Goal: Information Seeking & Learning: Learn about a topic

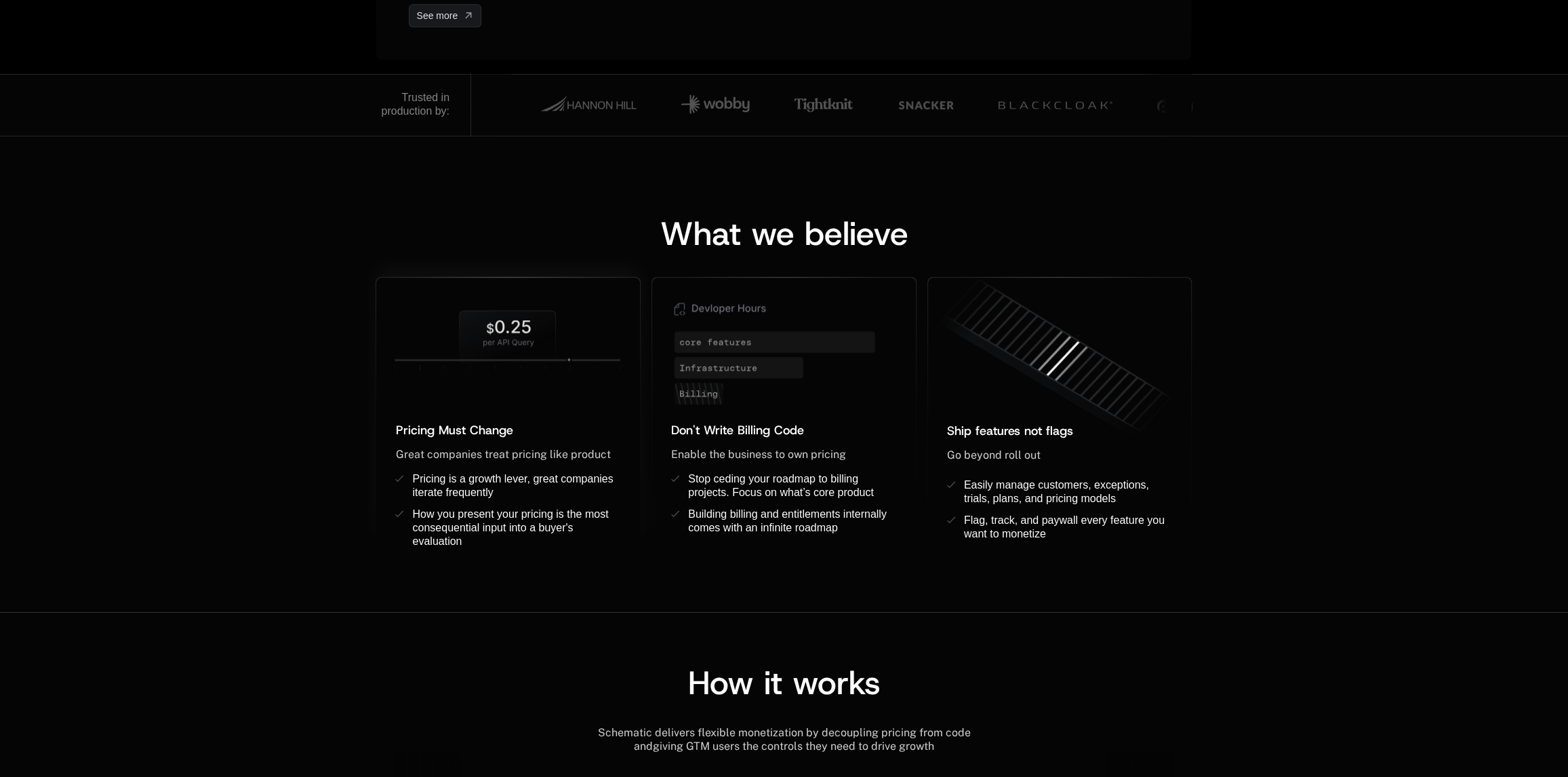
scroll to position [543, 0]
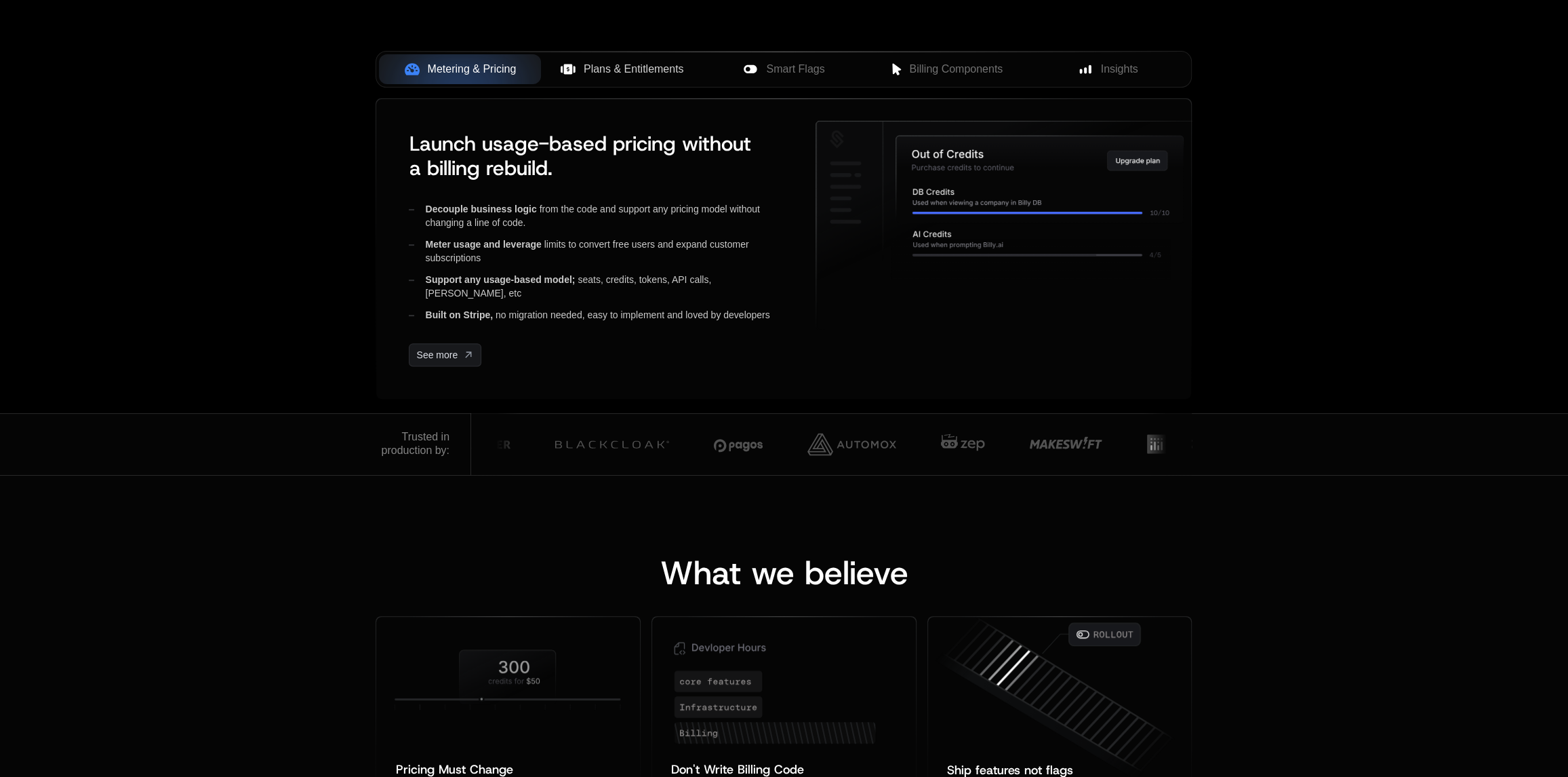
click at [637, 73] on span "Plans & Entitlements" at bounding box center [634, 69] width 101 height 16
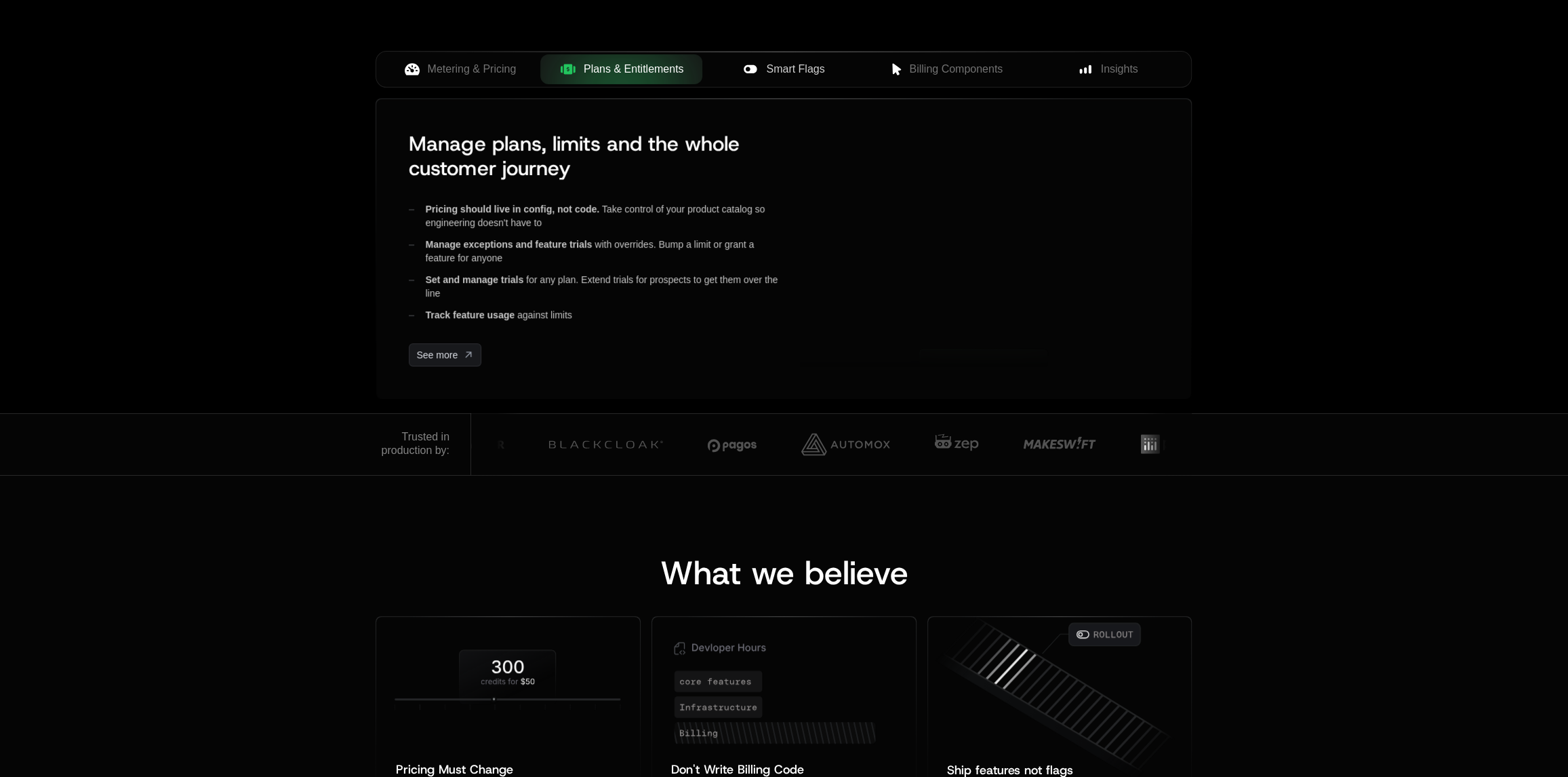
click at [805, 77] on button "Smart Flags" at bounding box center [784, 69] width 162 height 30
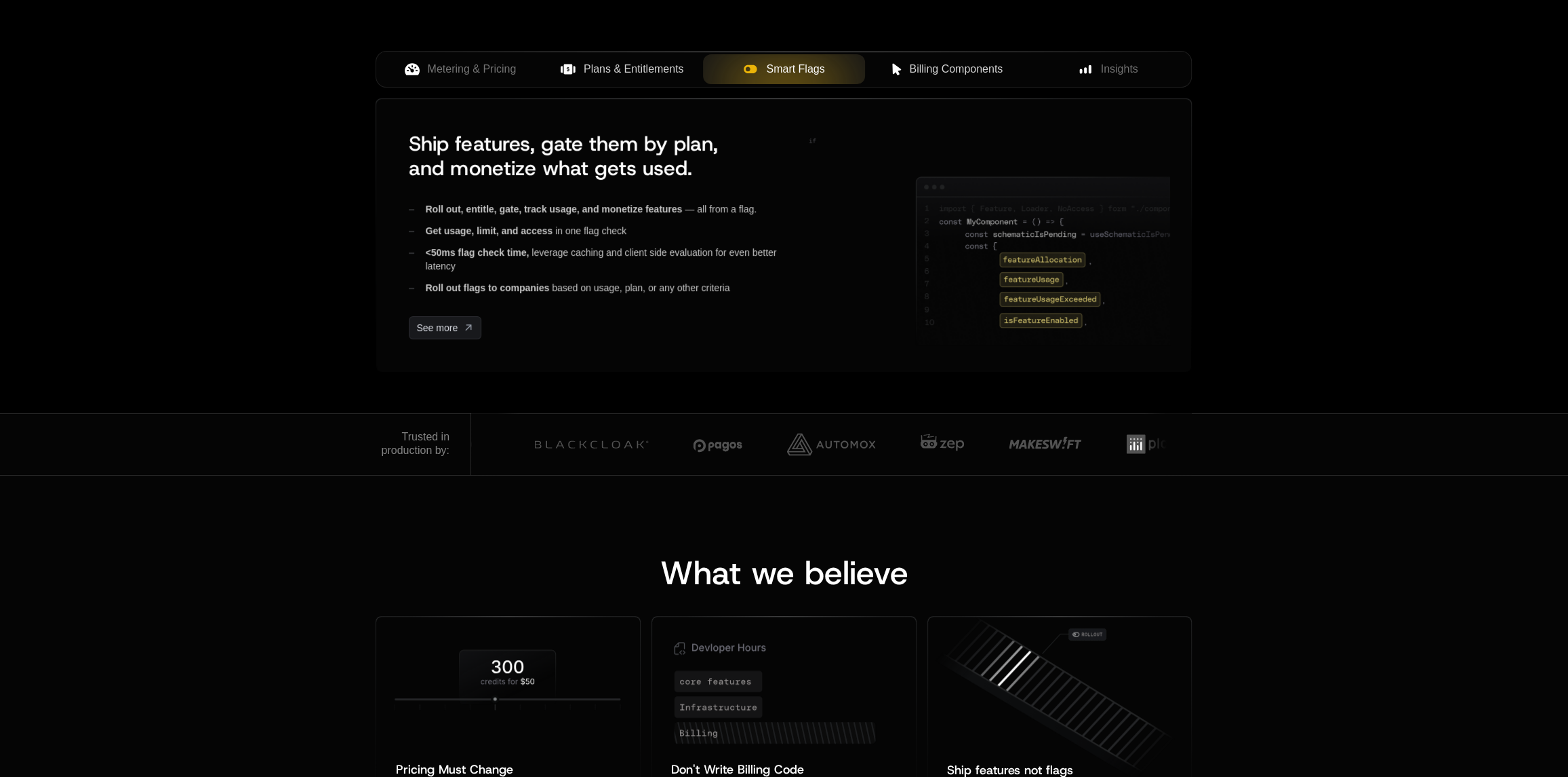
click at [956, 72] on span "Billing Components" at bounding box center [956, 69] width 93 height 16
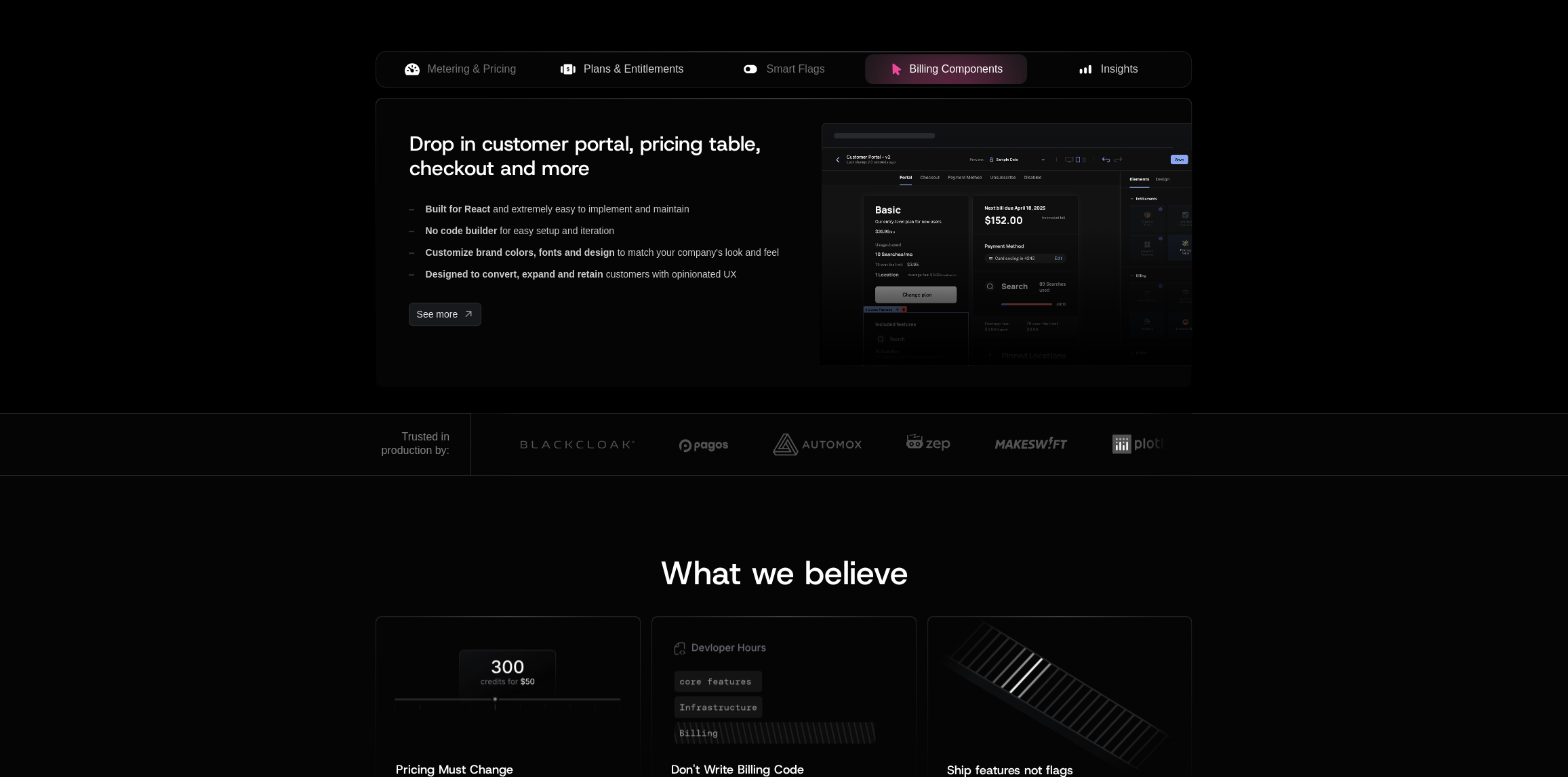
click at [1112, 74] on span "Insights" at bounding box center [1119, 69] width 37 height 16
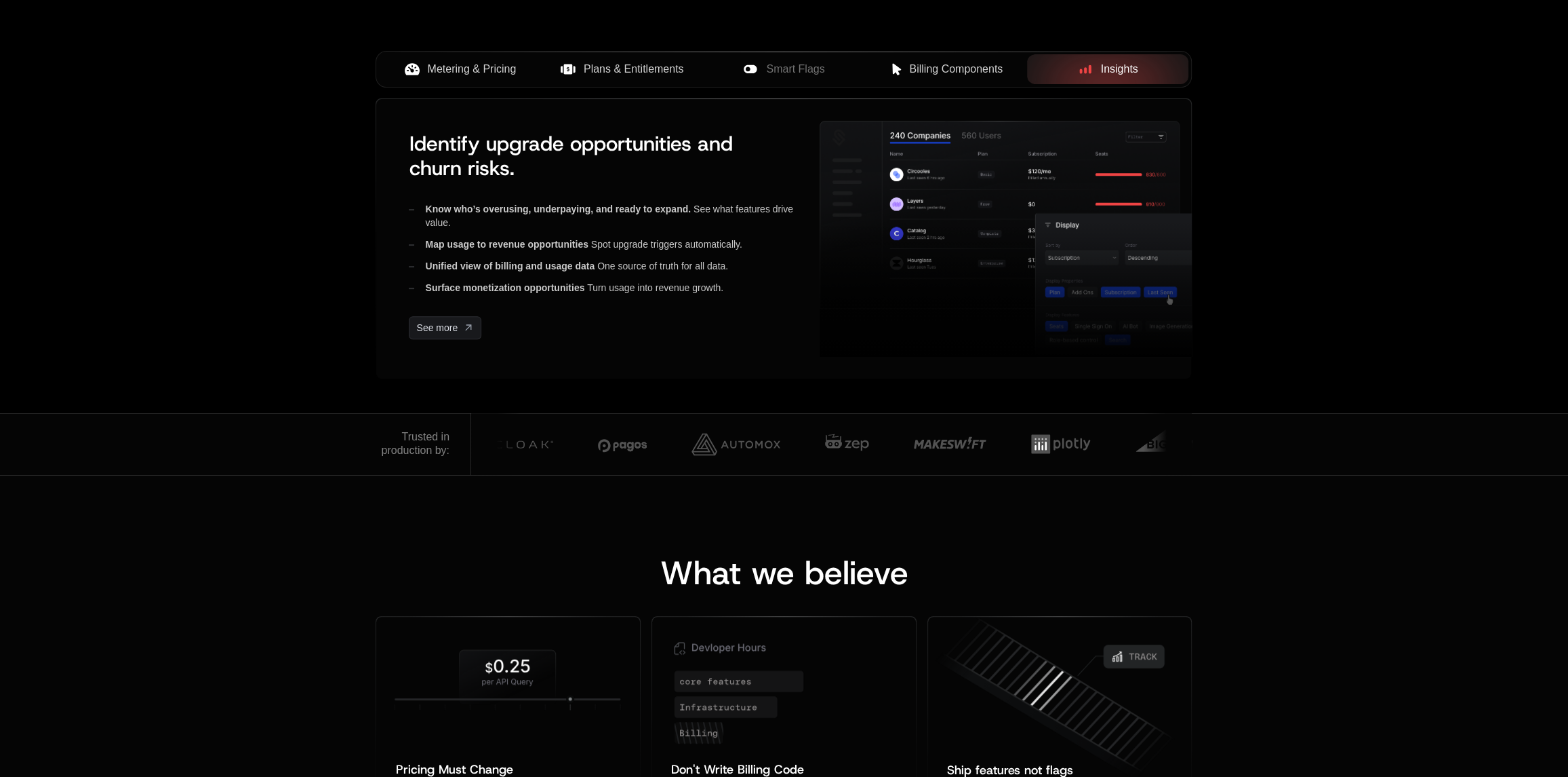
click at [492, 75] on span "Metering & Pricing" at bounding box center [472, 69] width 89 height 16
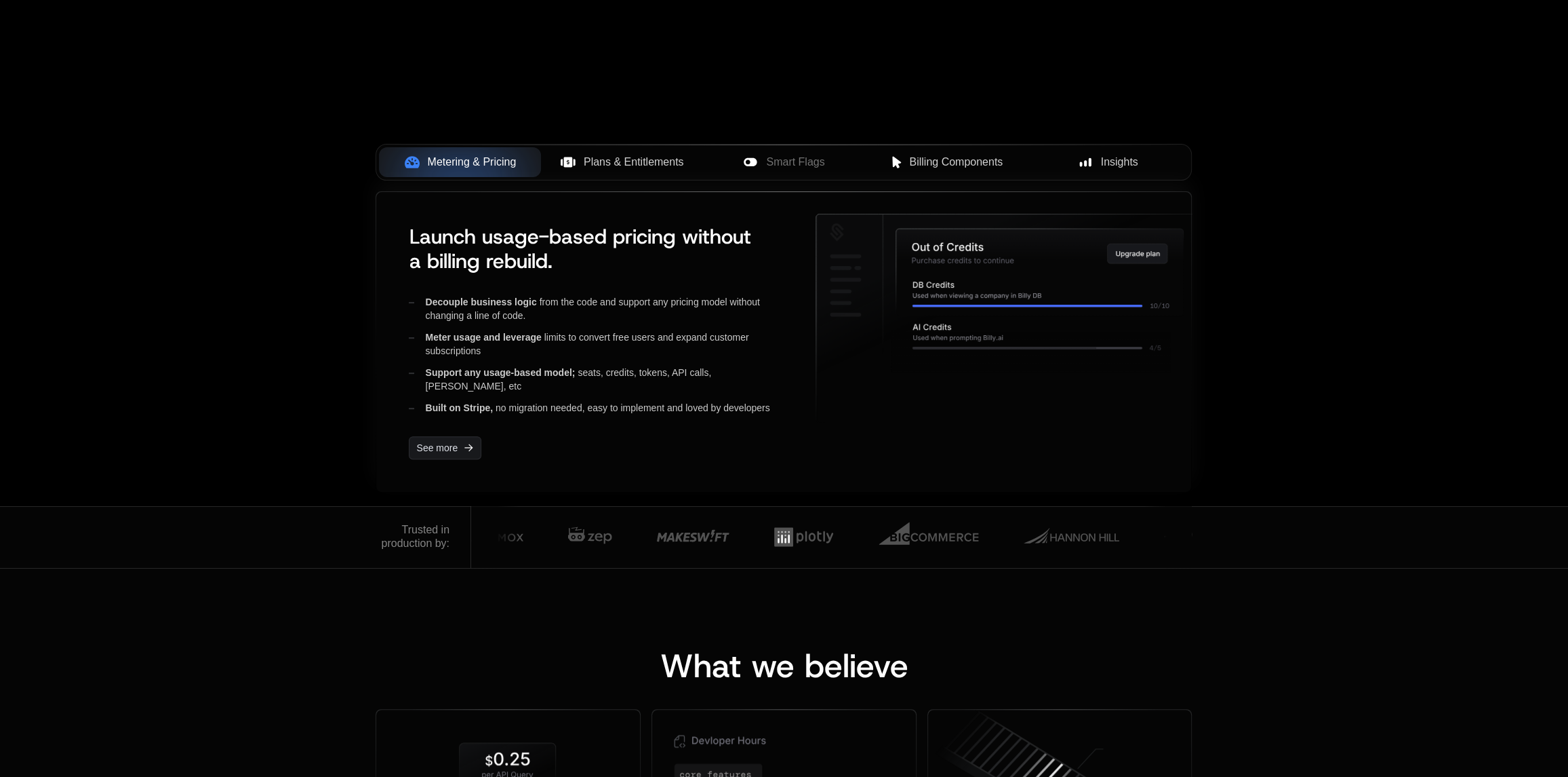
scroll to position [407, 0]
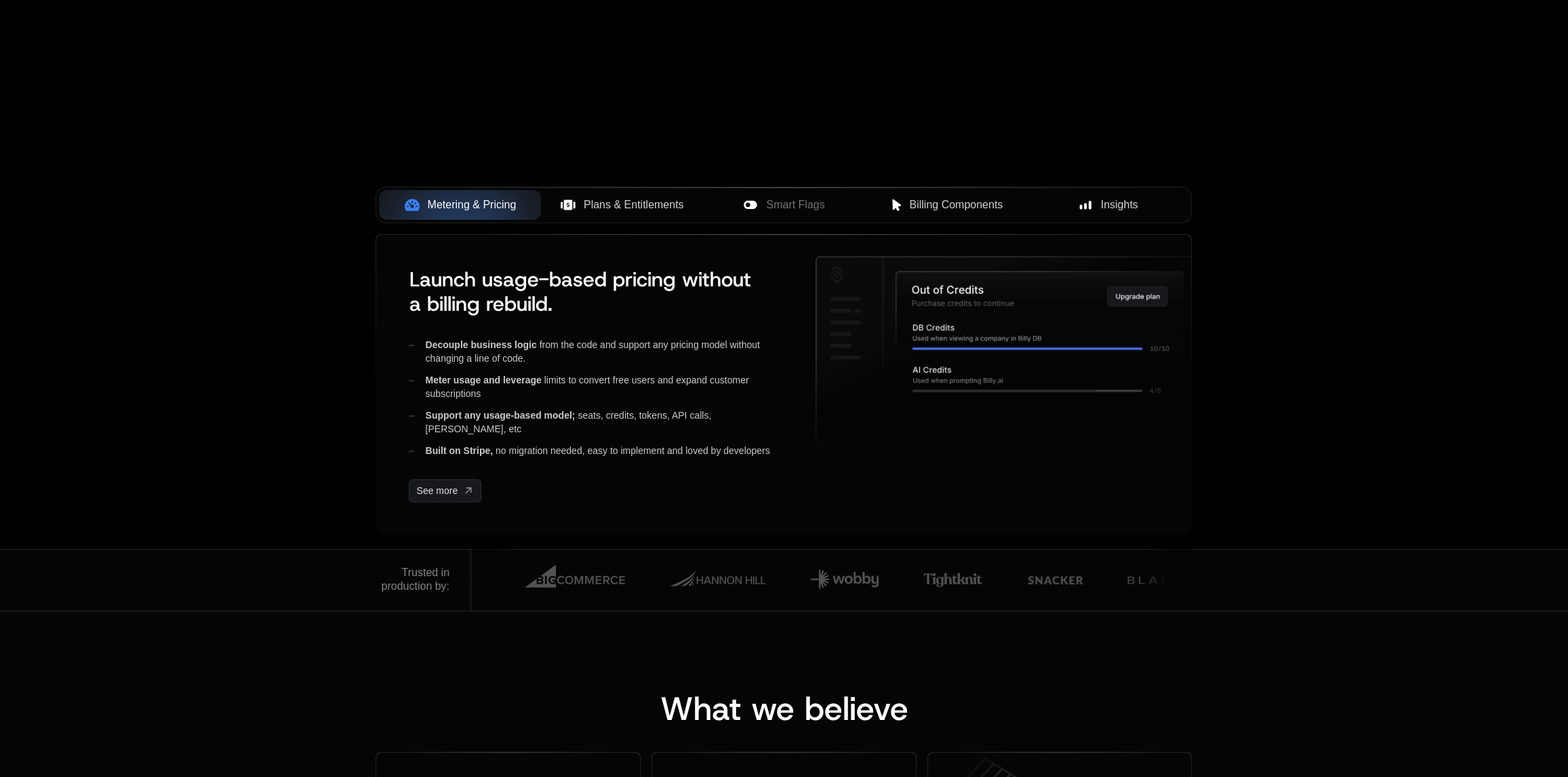
click at [598, 214] on button "Plans & Entitlements" at bounding box center [622, 205] width 162 height 30
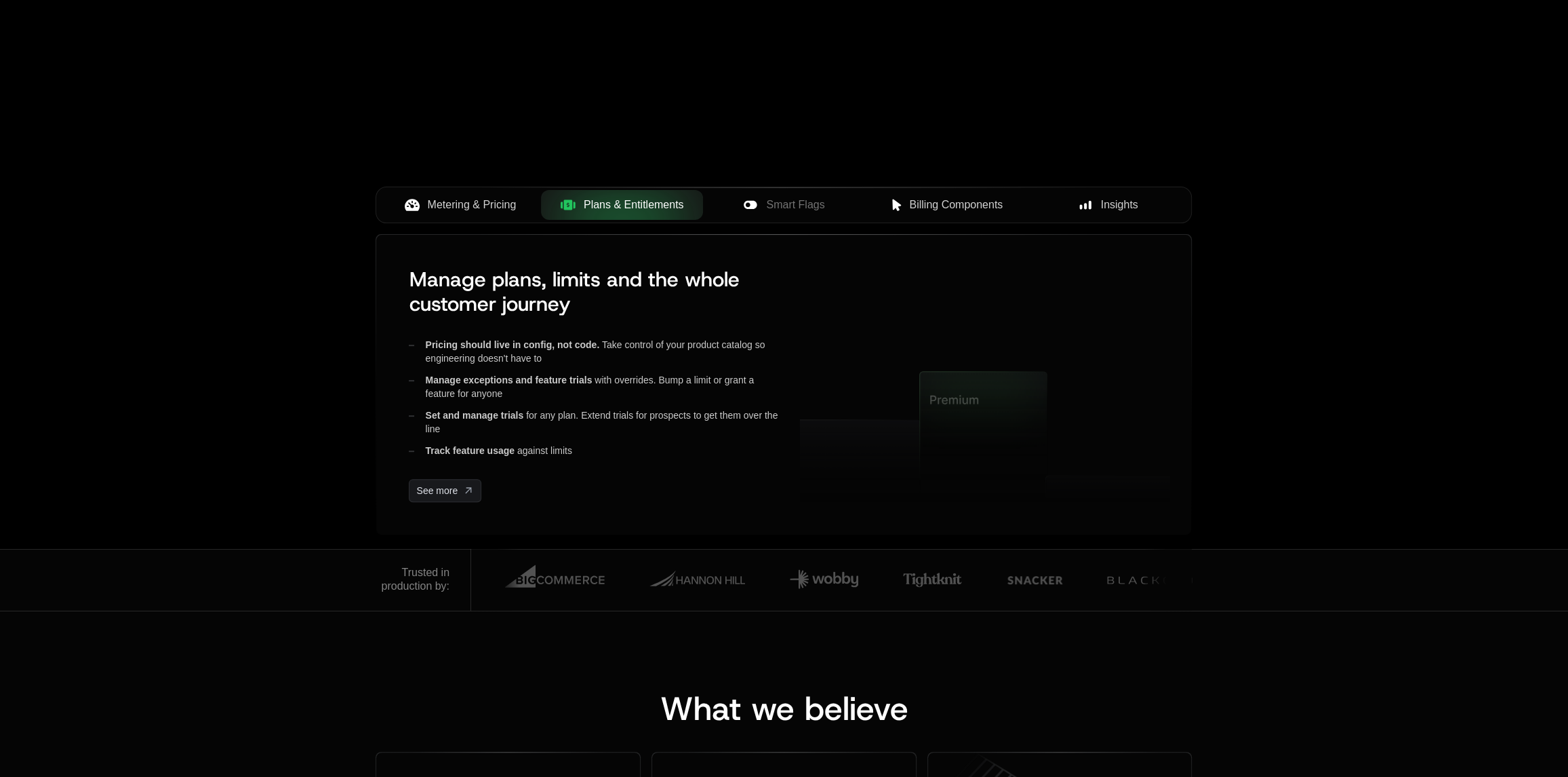
click at [477, 208] on span "Metering & Pricing" at bounding box center [472, 204] width 89 height 16
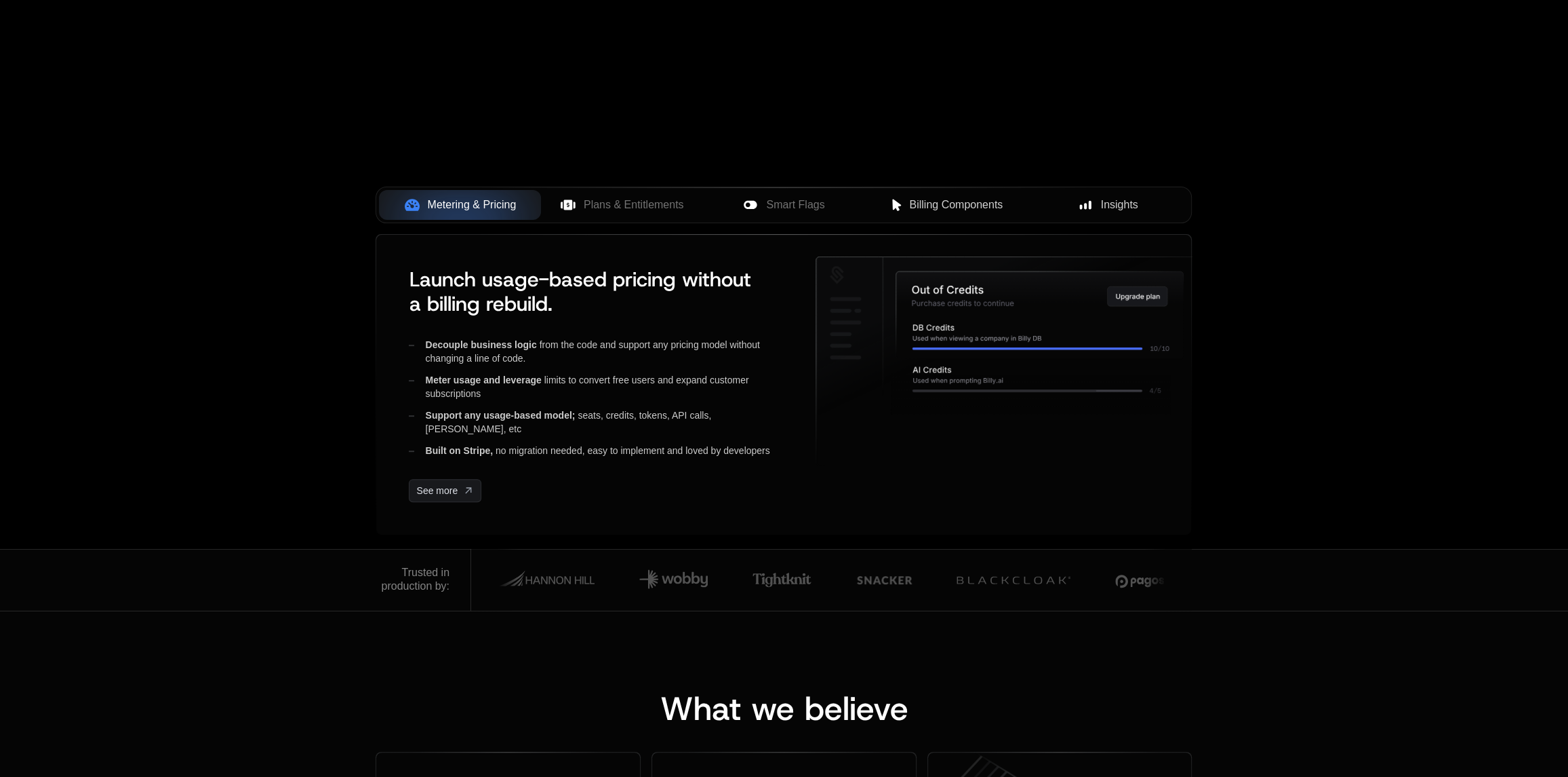
click at [289, 375] on div "AI Products Developers Pricing Docs Resources Summit Sign in Sign Up RELEASED 🔥…" at bounding box center [784, 71] width 1568 height 955
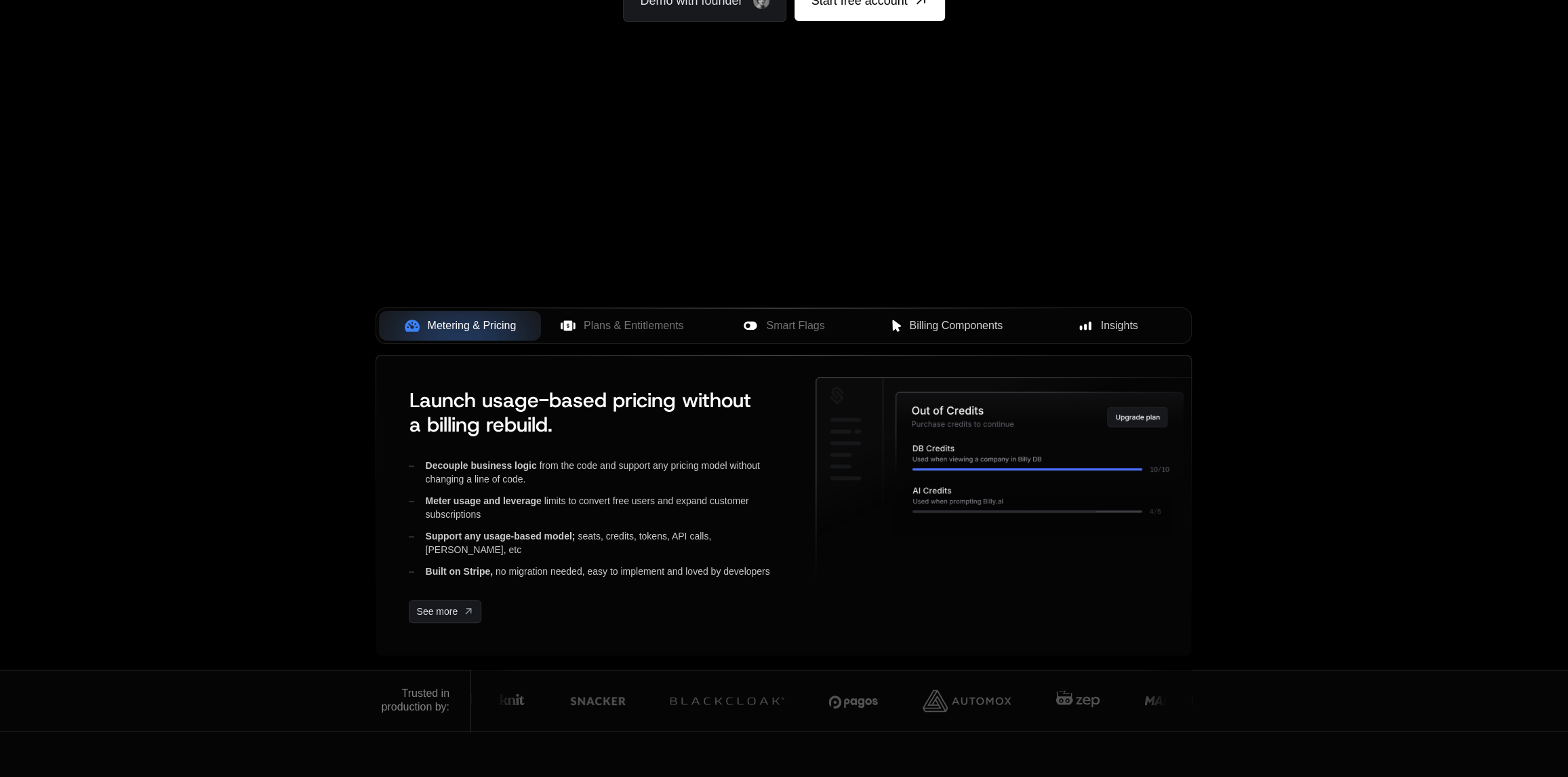
scroll to position [271, 0]
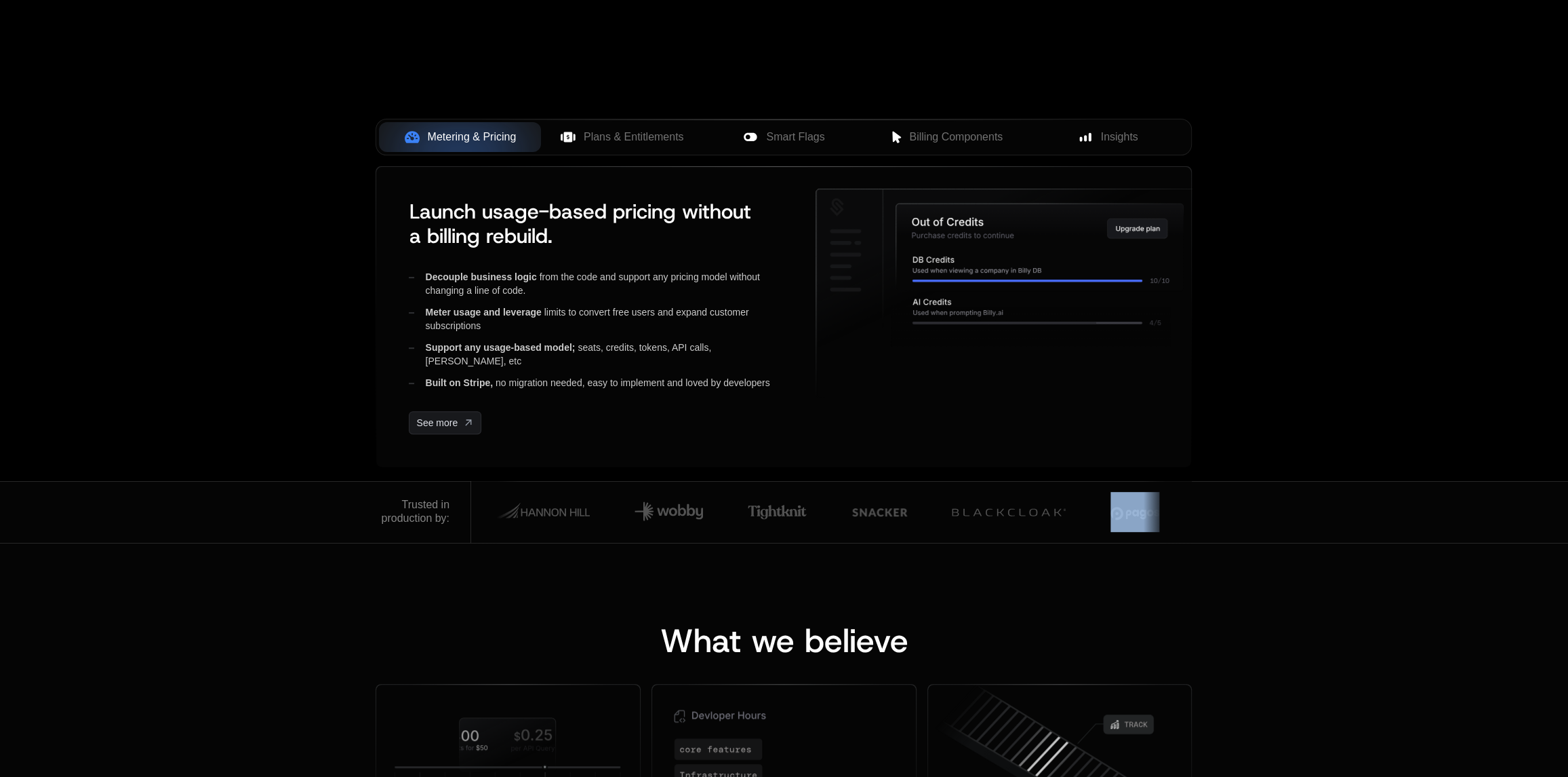
drag, startPoint x: 1153, startPoint y: 512, endPoint x: 1119, endPoint y: 524, distance: 36.1
click at [1119, 523] on div at bounding box center [832, 511] width 721 height 62
click at [1104, 563] on div "What we believe Pricing Must Change ﻿ ﻿ Great companies treat pricing like prod…" at bounding box center [784, 781] width 1568 height 476
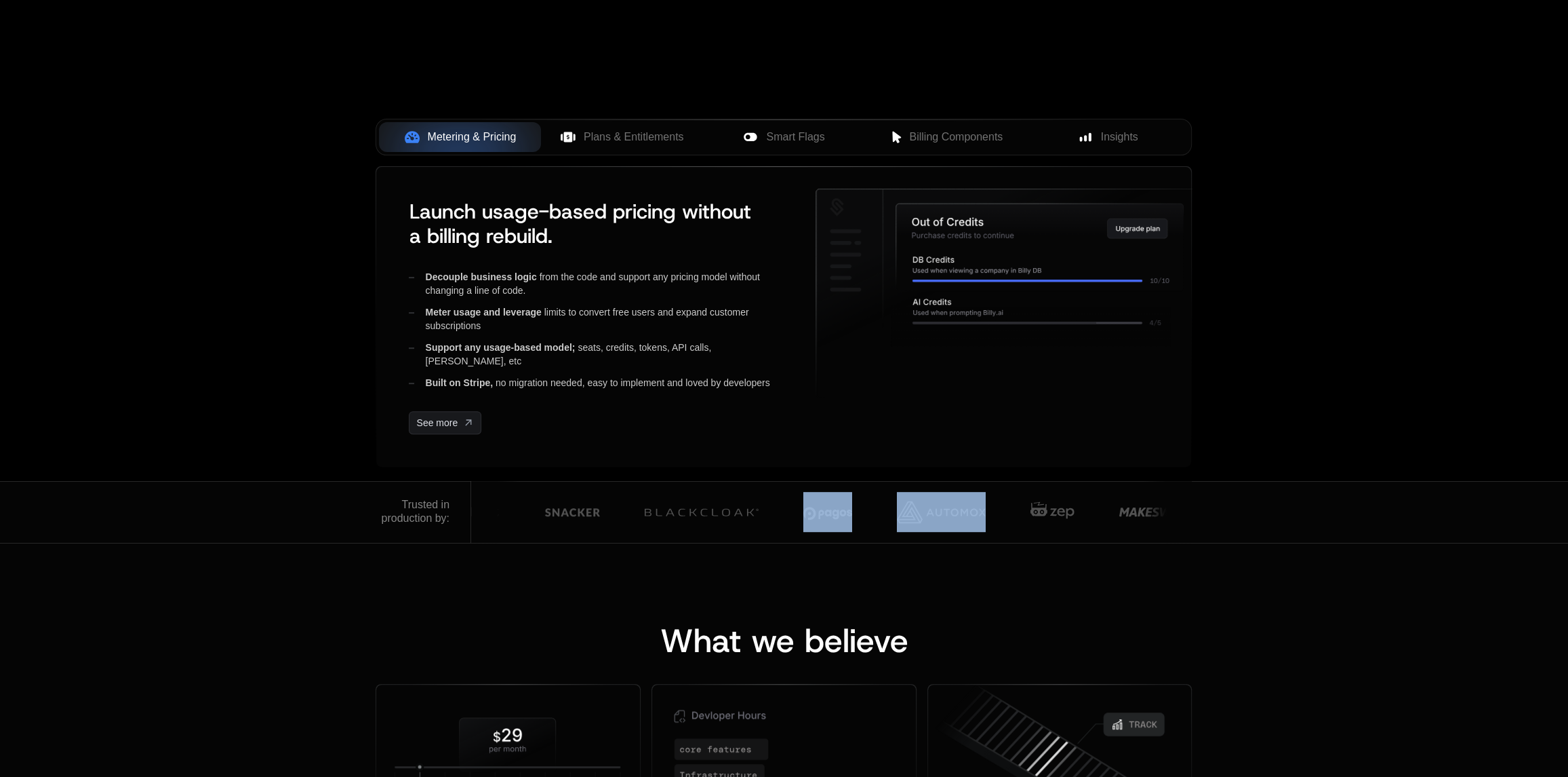
drag, startPoint x: 886, startPoint y: 515, endPoint x: 846, endPoint y: 530, distance: 42.7
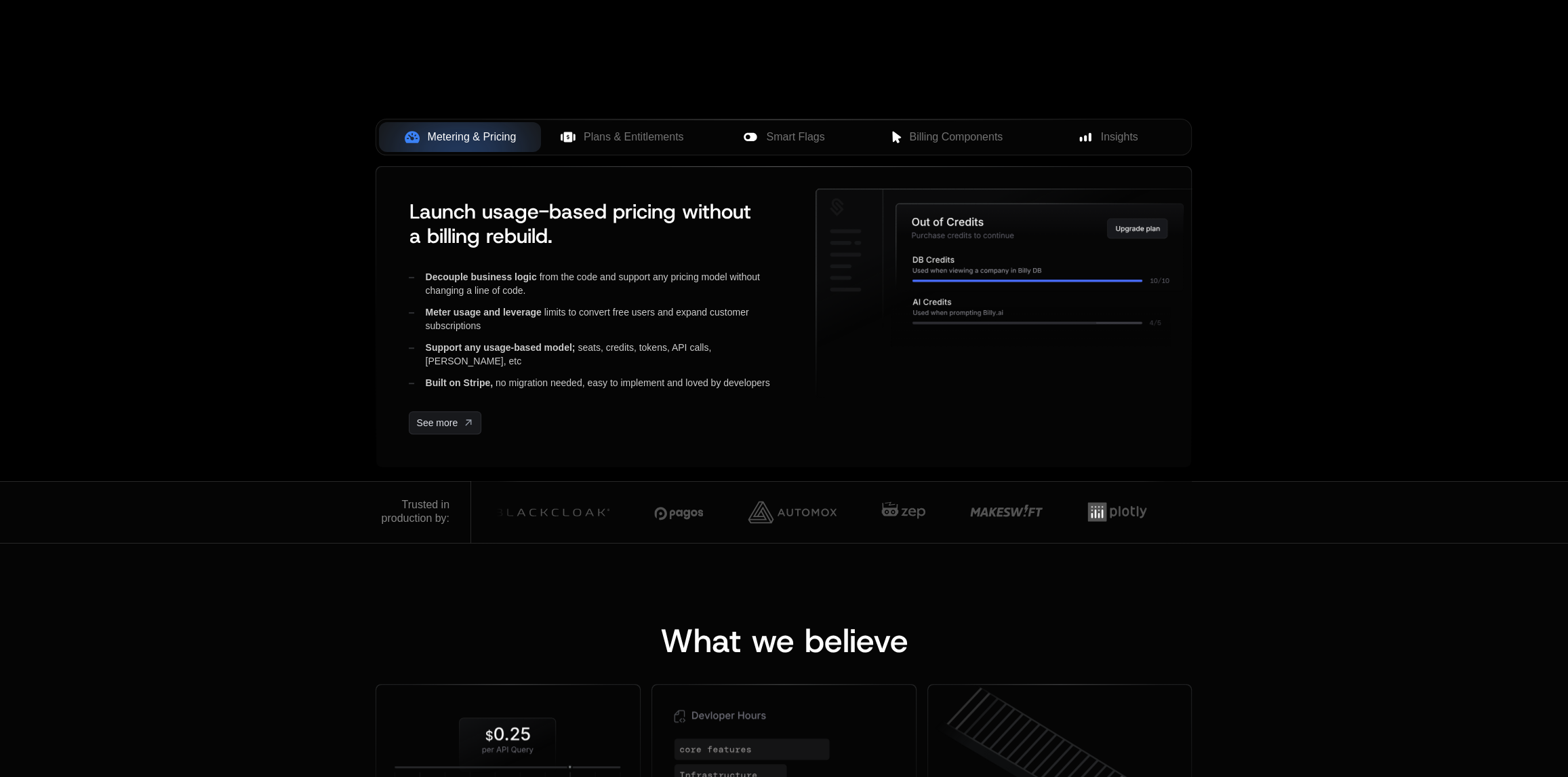
click at [981, 504] on div at bounding box center [1007, 511] width 83 height 51
click at [1024, 580] on div "What we believe Pricing Must Change ﻿ ﻿ Great companies treat pricing like prod…" at bounding box center [784, 781] width 1568 height 476
click at [598, 130] on span "Plans & Entitlements" at bounding box center [634, 137] width 101 height 16
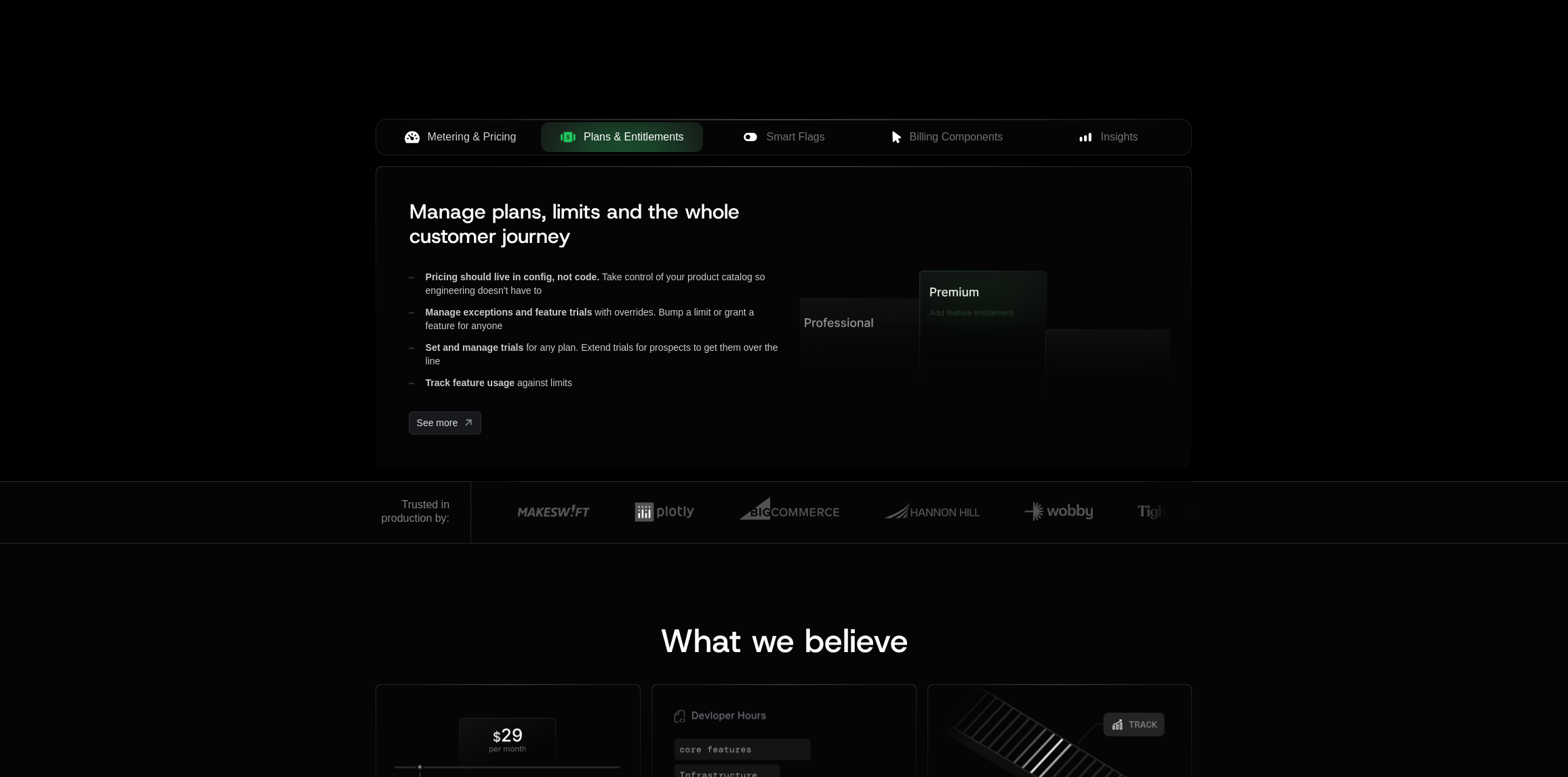
click at [492, 138] on span "Metering & Pricing" at bounding box center [472, 137] width 89 height 16
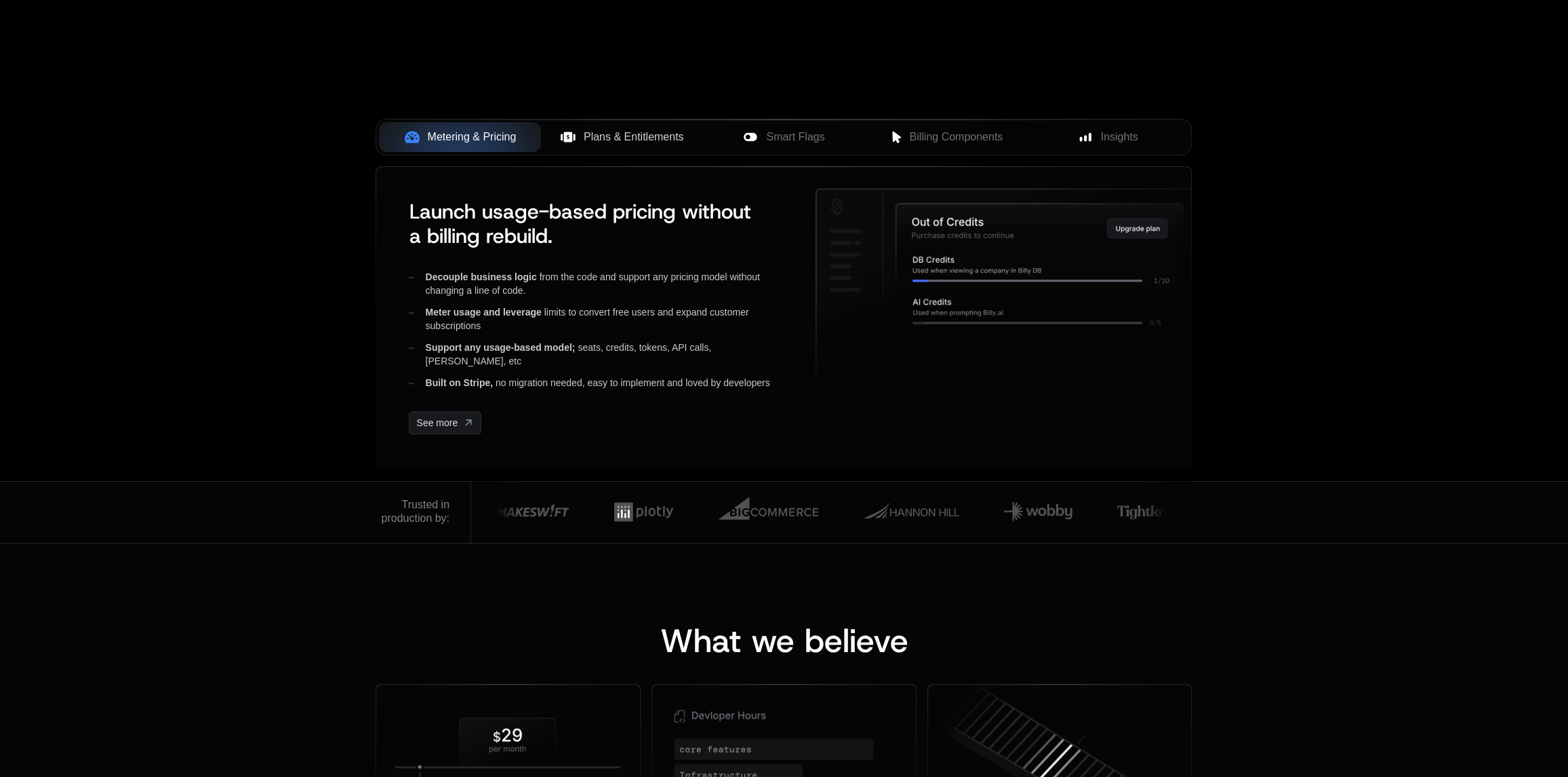
click at [613, 138] on span "Plans & Entitlements" at bounding box center [634, 137] width 101 height 16
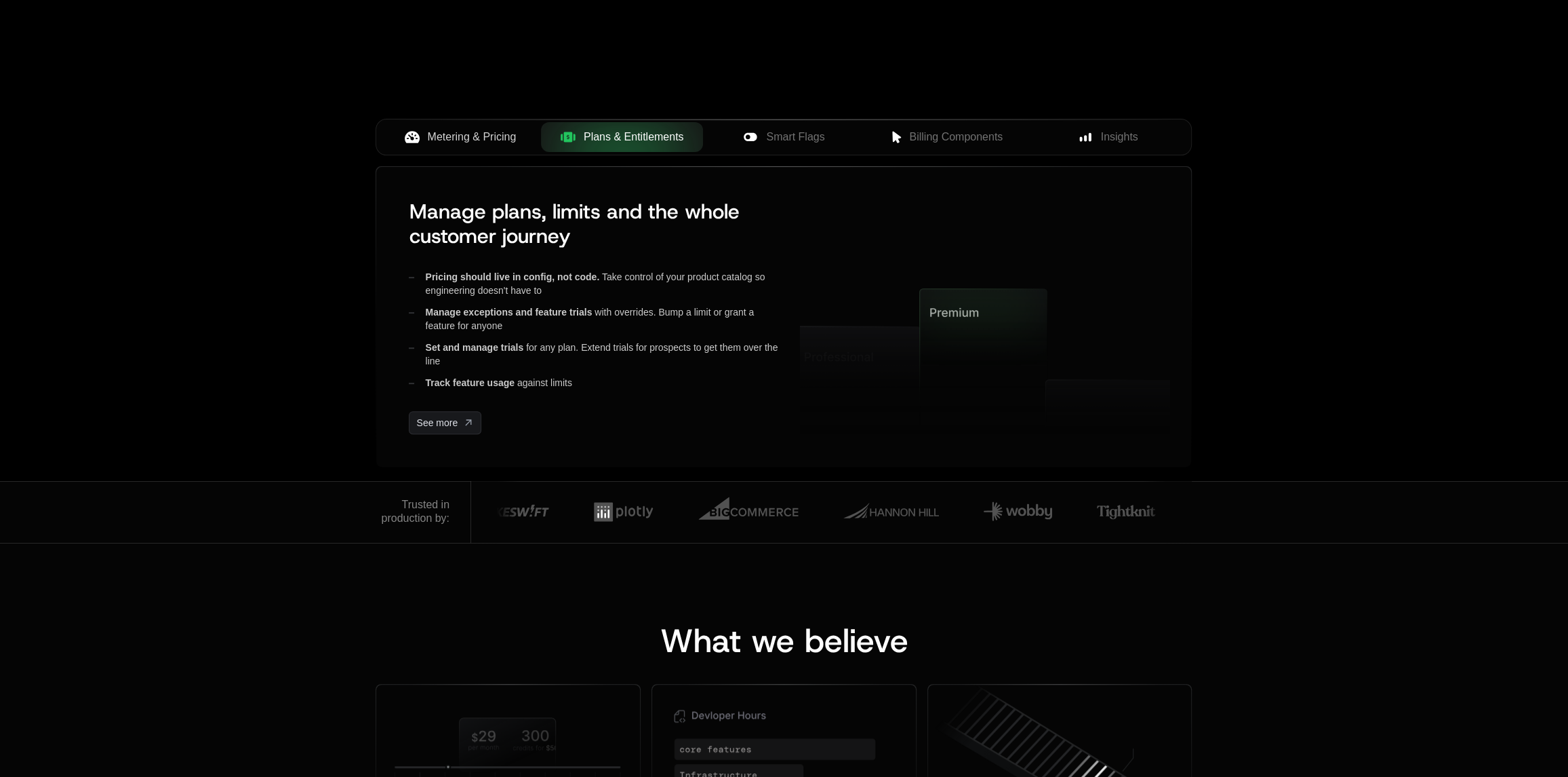
click at [477, 134] on span "Metering & Pricing" at bounding box center [472, 137] width 89 height 16
